Goal: Task Accomplishment & Management: Use online tool/utility

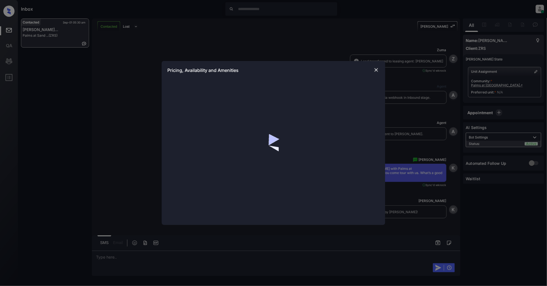
scroll to position [960, 0]
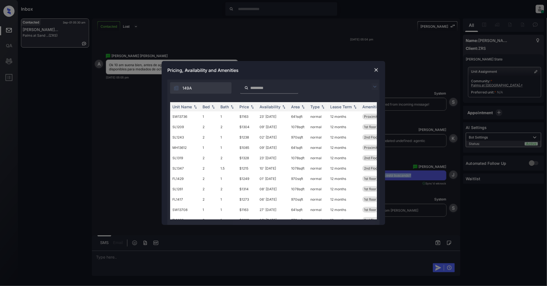
click at [373, 85] on img at bounding box center [375, 86] width 7 height 7
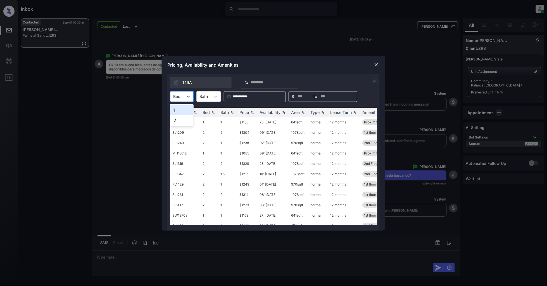
click at [182, 91] on div "Bed" at bounding box center [181, 96] width 23 height 11
click at [177, 113] on div "1" at bounding box center [181, 110] width 23 height 10
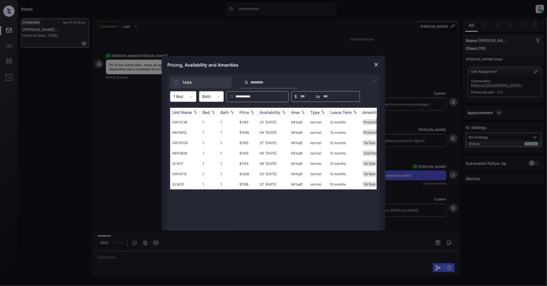
click at [252, 111] on img at bounding box center [253, 112] width 6 height 4
drag, startPoint x: 249, startPoint y: 119, endPoint x: 224, endPoint y: 125, distance: 25.8
click at [224, 125] on tr "MH13612 1 1 $1085 09' Jul 25 641 sqft normal 12 months Proximity to Am... Renov…" at bounding box center [316, 122] width 292 height 10
copy tr "$1085"
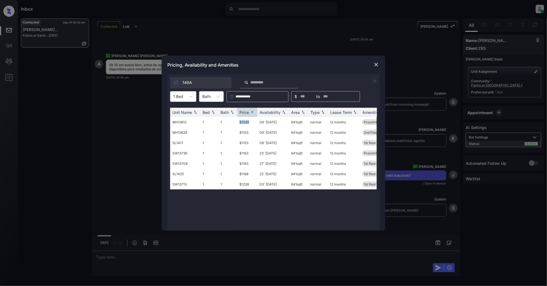
click at [377, 64] on img at bounding box center [377, 65] width 6 height 6
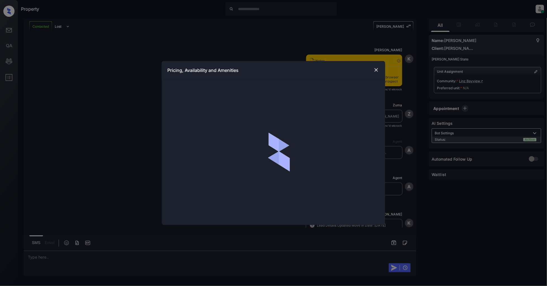
scroll to position [213, 0]
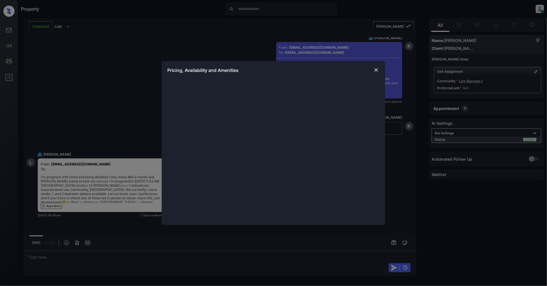
click at [379, 71] on img at bounding box center [377, 70] width 6 height 6
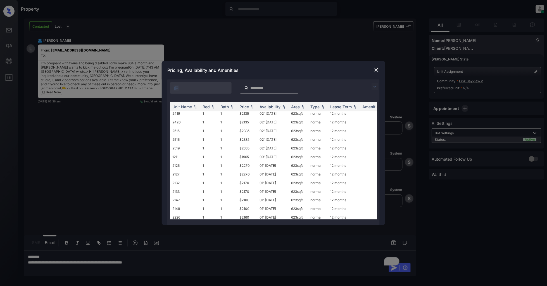
scroll to position [186, 0]
click at [252, 105] on img at bounding box center [253, 107] width 6 height 4
click at [379, 70] on img at bounding box center [377, 70] width 6 height 6
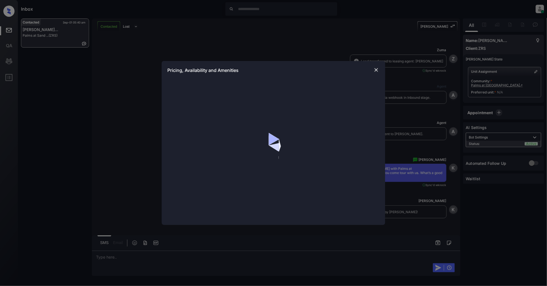
scroll to position [1245, 0]
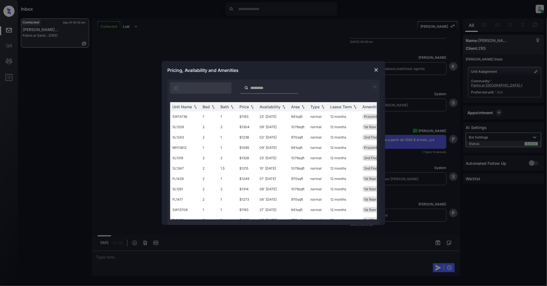
click at [373, 86] on img at bounding box center [375, 86] width 7 height 7
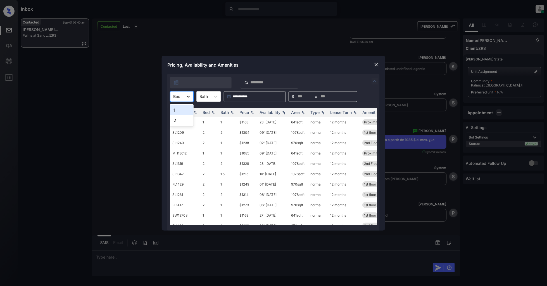
click at [187, 97] on icon at bounding box center [189, 97] width 6 height 6
click at [176, 111] on div "1" at bounding box center [181, 110] width 23 height 10
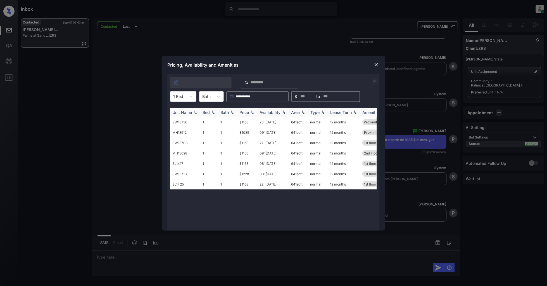
click at [254, 112] on img at bounding box center [253, 112] width 6 height 4
click at [244, 120] on td "$1085" at bounding box center [247, 122] width 20 height 10
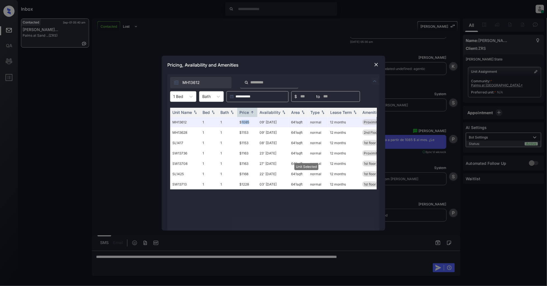
click at [376, 63] on img at bounding box center [377, 65] width 6 height 6
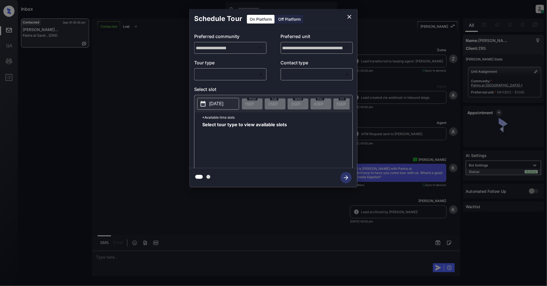
scroll to position [815, 0]
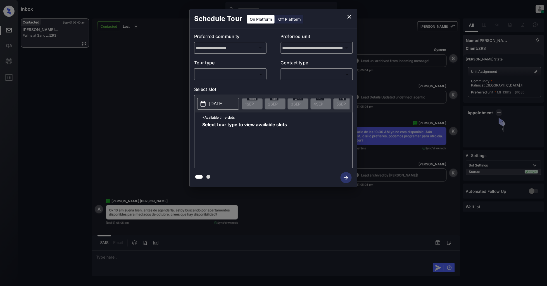
click at [243, 73] on body "Inbox [PERSON_NAME] Online Set yourself offline Set yourself on break Profile S…" at bounding box center [273, 143] width 547 height 286
click at [213, 89] on li "In Person" at bounding box center [230, 87] width 69 height 10
type input "********"
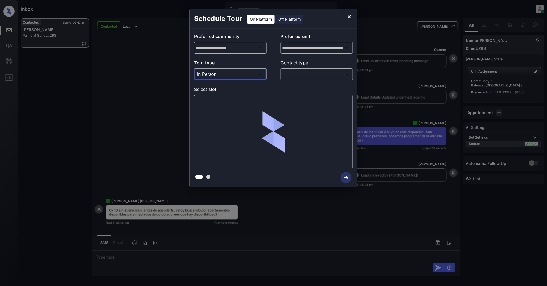
click at [308, 78] on body "Inbox [PERSON_NAME] Online Set yourself offline Set yourself on break Profile S…" at bounding box center [273, 143] width 547 height 286
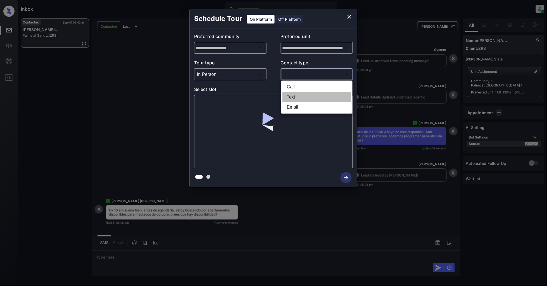
click at [293, 95] on li "Text" at bounding box center [317, 97] width 69 height 10
type input "****"
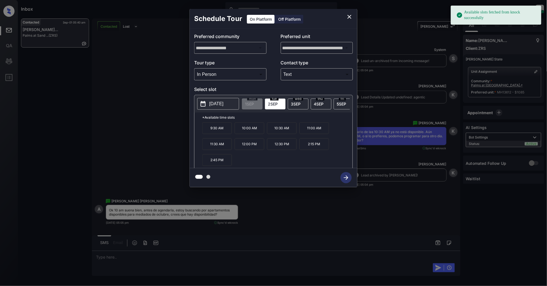
click at [224, 107] on p "[DATE]" at bounding box center [216, 103] width 14 height 7
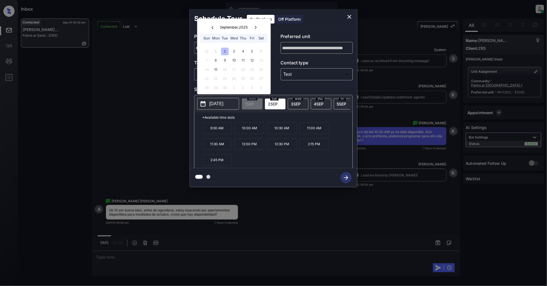
click at [348, 18] on icon "close" at bounding box center [350, 17] width 4 height 4
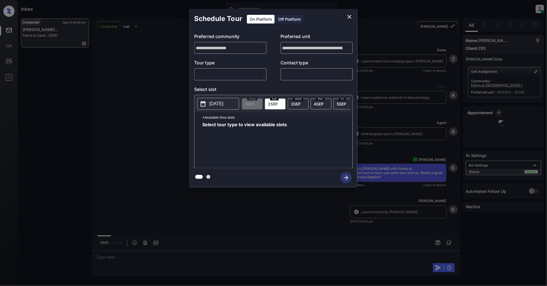
scroll to position [1375, 0]
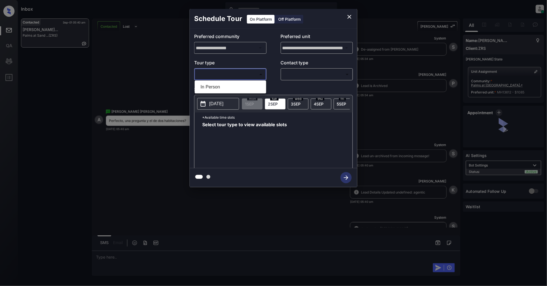
click at [241, 77] on body "Inbox [PERSON_NAME] Online Set yourself offline Set yourself on break Profile S…" at bounding box center [273, 143] width 547 height 286
click at [217, 90] on li "In Person" at bounding box center [230, 87] width 69 height 10
type input "********"
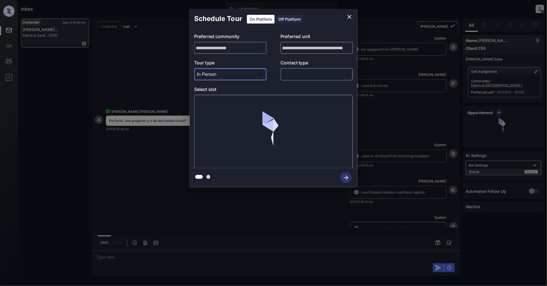
click at [317, 74] on body "Inbox [PERSON_NAME] Online Set yourself offline Set yourself on break Profile S…" at bounding box center [273, 143] width 547 height 286
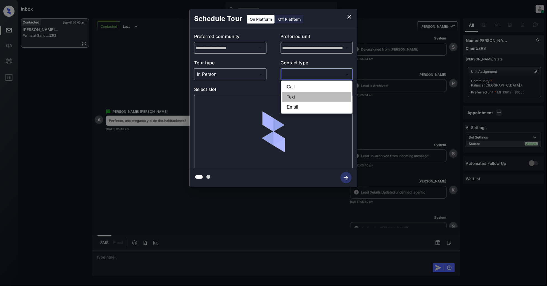
click at [296, 95] on li "Text" at bounding box center [317, 97] width 69 height 10
type input "****"
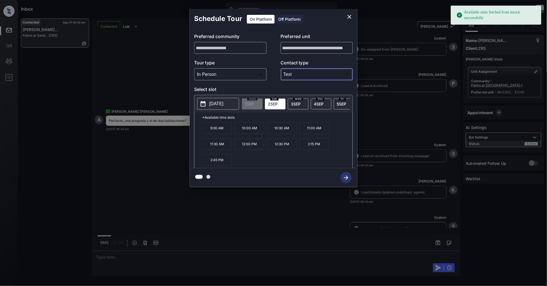
click at [217, 107] on p "[DATE]" at bounding box center [216, 103] width 14 height 7
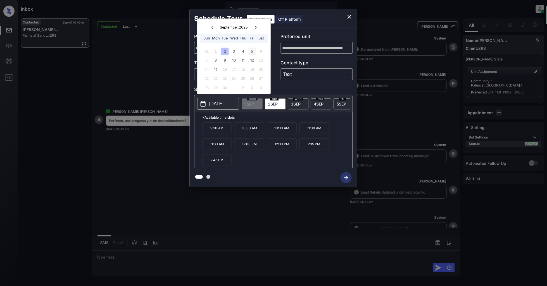
click at [252, 51] on div "5" at bounding box center [253, 52] width 8 height 8
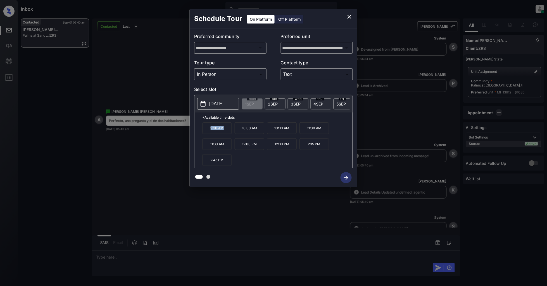
drag, startPoint x: 227, startPoint y: 130, endPoint x: 194, endPoint y: 132, distance: 33.1
click at [194, 132] on div "[DATE] 1 SEP [DATE] [DATE] [DATE] [DATE] [DATE] [DATE] [DATE] [DATE] [DATE] [DA…" at bounding box center [273, 132] width 159 height 75
copy p "9:30 AM"
drag, startPoint x: 326, startPoint y: 131, endPoint x: 294, endPoint y: 133, distance: 32.3
click at [294, 133] on div "9:30 AM 10:00 AM 10:30 AM 11:00 AM 11:30 AM 12:00 PM 12:30 PM 2:15 PM 2:45 PM" at bounding box center [277, 144] width 150 height 45
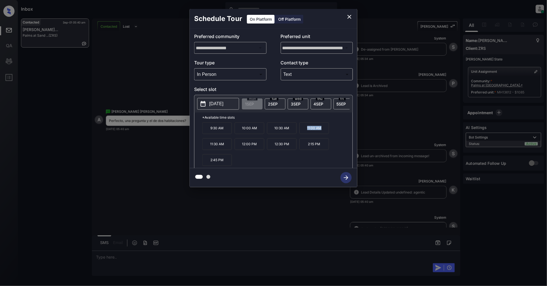
copy div "11:00 AM"
drag, startPoint x: 323, startPoint y: 147, endPoint x: 304, endPoint y: 149, distance: 19.4
click at [304, 149] on p "2:15 PM" at bounding box center [315, 144] width 30 height 12
copy p "2:15 PM"
click at [348, 16] on icon "close" at bounding box center [349, 16] width 7 height 7
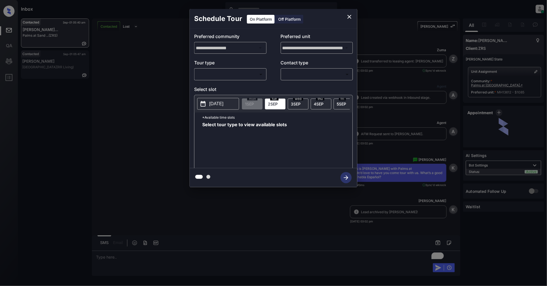
scroll to position [1437, 0]
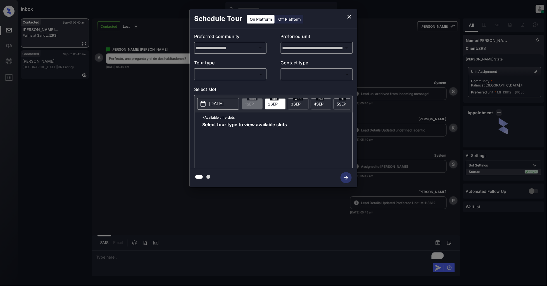
click at [240, 76] on body "Inbox Patrick Deasis Online Set yourself offline Set yourself on break Profile …" at bounding box center [273, 143] width 547 height 286
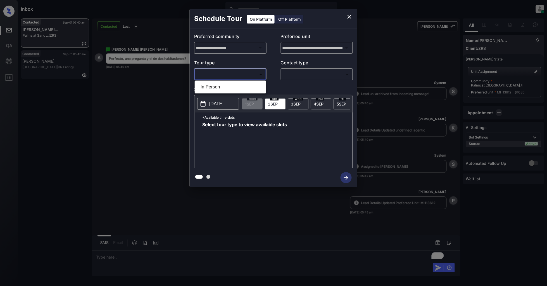
click at [229, 81] on ul "In Person" at bounding box center [231, 87] width 72 height 13
click at [225, 84] on li "In Person" at bounding box center [230, 87] width 69 height 10
type input "********"
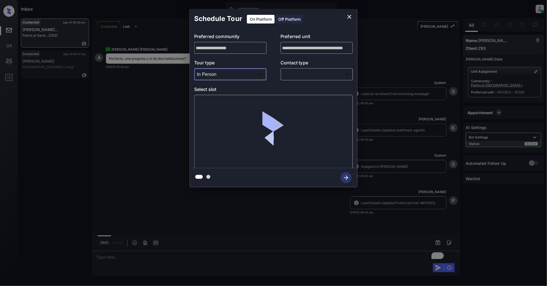
click at [304, 69] on body "Inbox Patrick Deasis Online Set yourself offline Set yourself on break Profile …" at bounding box center [273, 143] width 547 height 286
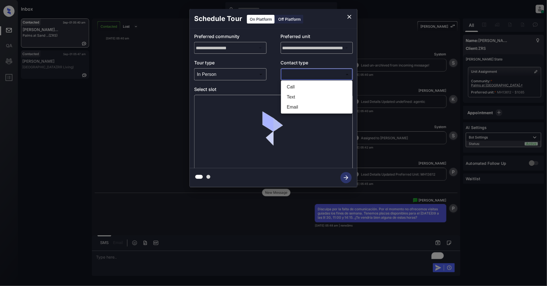
click at [295, 98] on li "Text" at bounding box center [317, 97] width 69 height 10
type input "****"
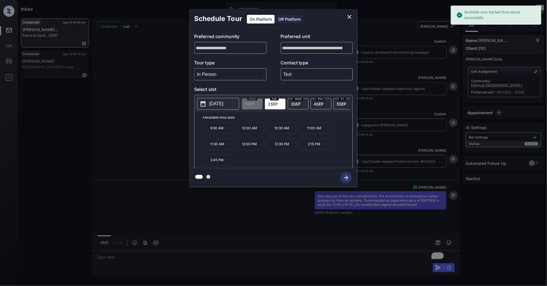
click at [211, 101] on p "[DATE]" at bounding box center [216, 103] width 14 height 7
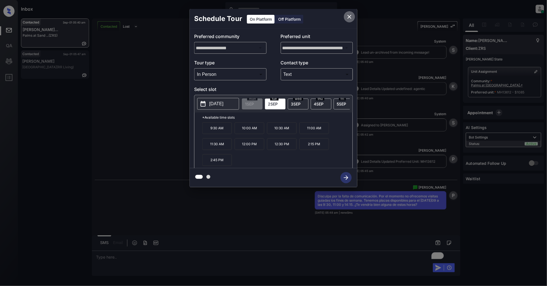
click at [348, 16] on icon "close" at bounding box center [349, 16] width 7 height 7
